Goal: Information Seeking & Learning: Learn about a topic

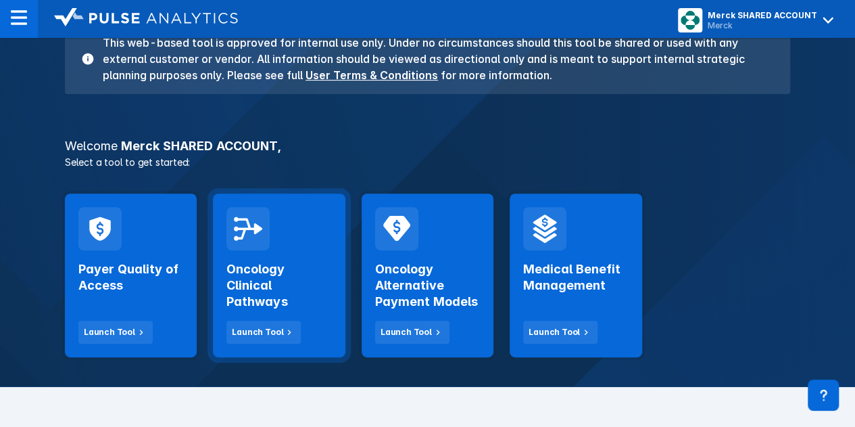
scroll to position [143, 0]
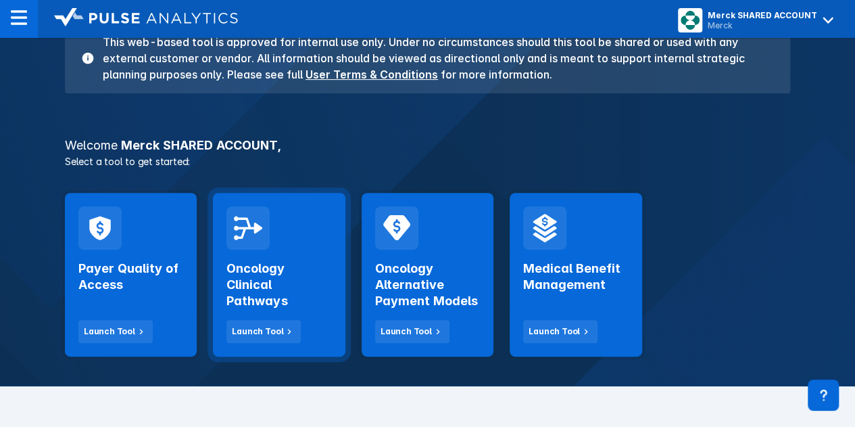
click at [273, 268] on h2 "Oncology Clinical Pathways" at bounding box center [279, 284] width 105 height 49
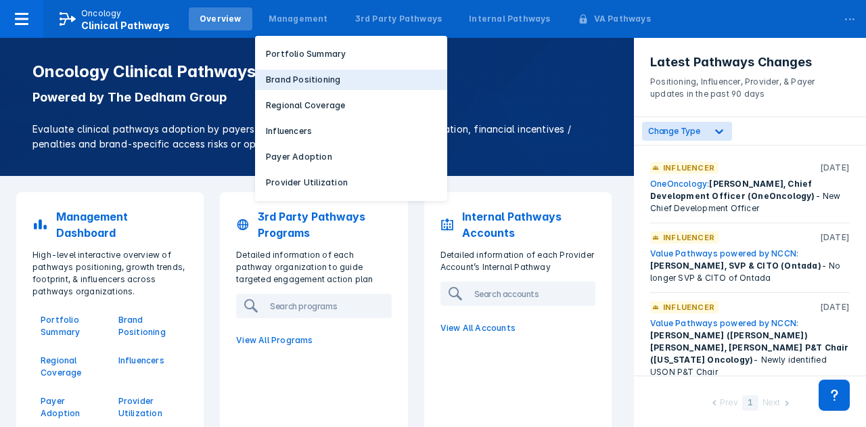
click at [312, 77] on p "Brand Positioning" at bounding box center [303, 80] width 74 height 12
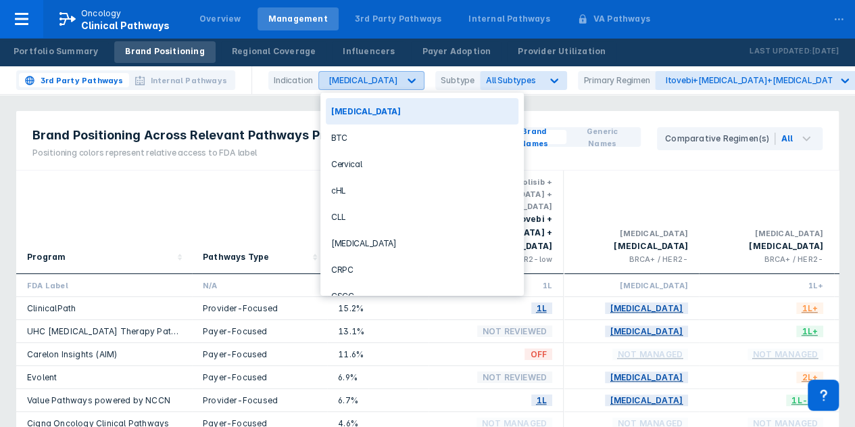
click at [405, 78] on icon at bounding box center [412, 81] width 14 height 14
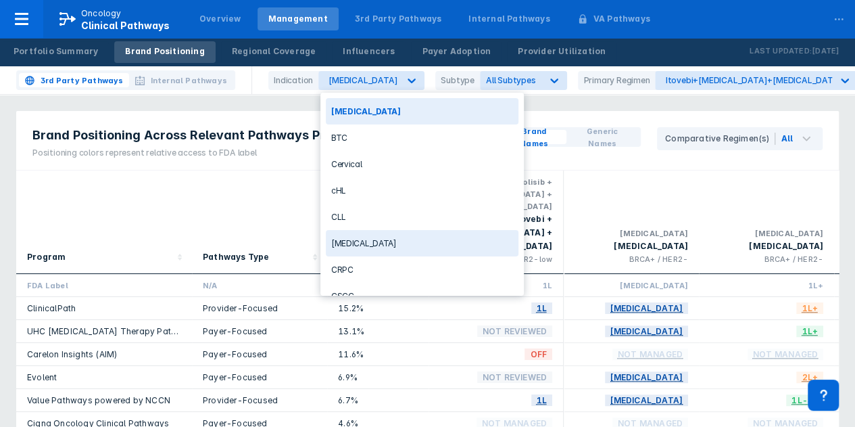
click at [384, 241] on div "Colorectal Cancer" at bounding box center [422, 243] width 193 height 26
